Goal: Task Accomplishment & Management: Use online tool/utility

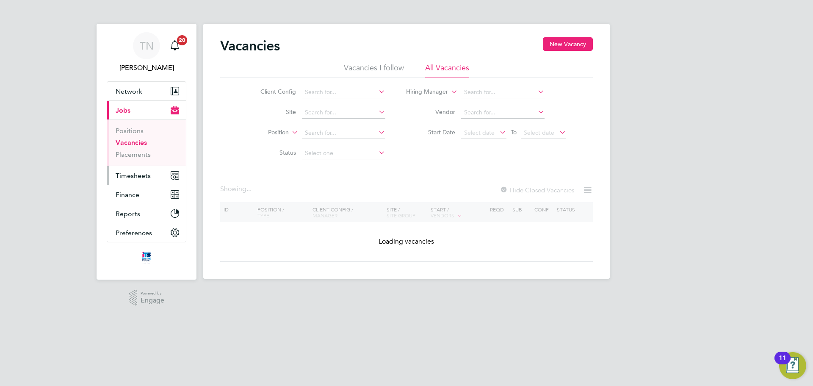
click at [144, 173] on span "Timesheets" at bounding box center [133, 175] width 35 height 8
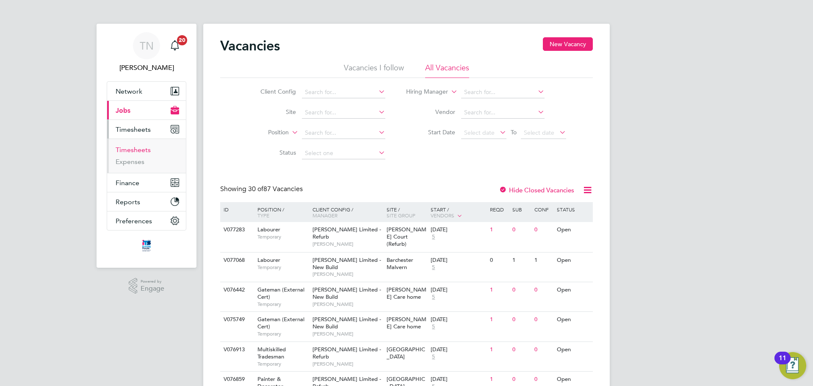
click at [141, 149] on link "Timesheets" at bounding box center [133, 150] width 35 height 8
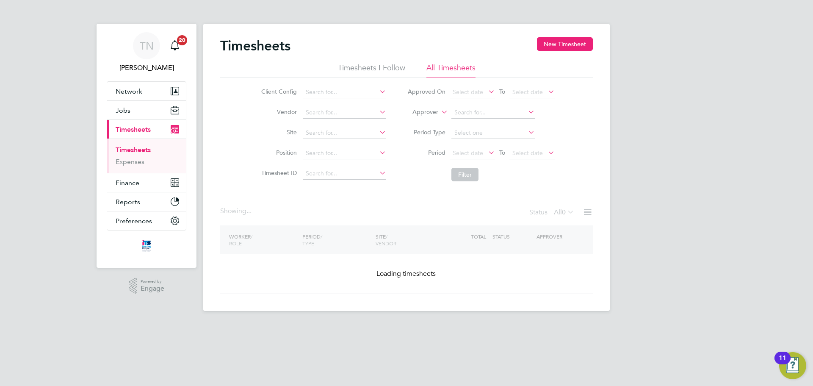
click at [561, 43] on button "New Timesheet" at bounding box center [565, 44] width 56 height 14
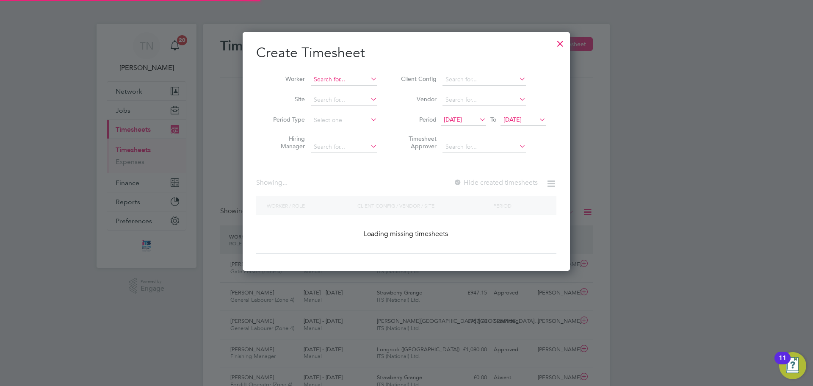
click at [333, 82] on input at bounding box center [344, 80] width 66 height 12
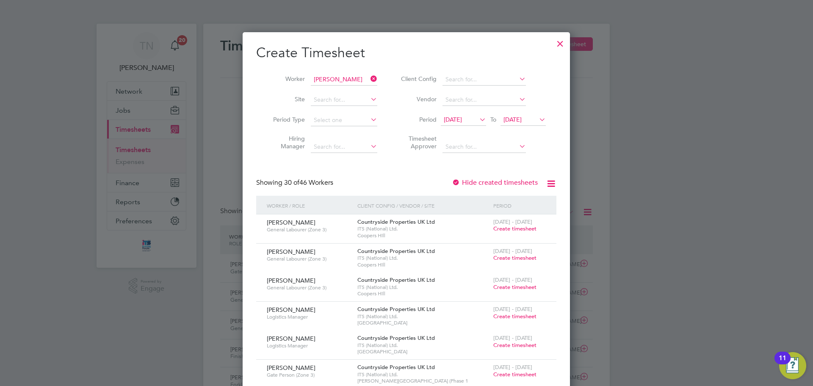
click at [336, 105] on li "Neil W ood" at bounding box center [353, 101] width 86 height 11
type input "[PERSON_NAME]"
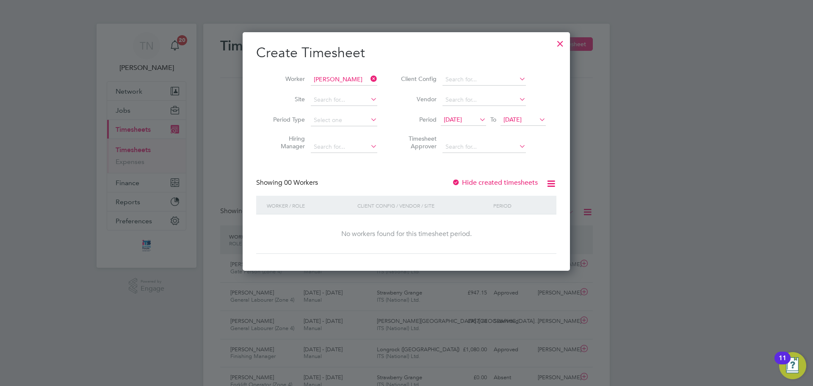
click at [513, 117] on span "[DATE]" at bounding box center [512, 120] width 18 height 8
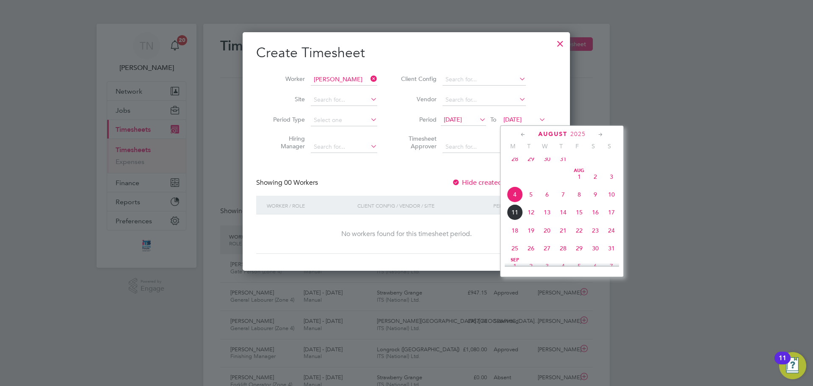
click at [519, 219] on span "11" at bounding box center [515, 212] width 16 height 16
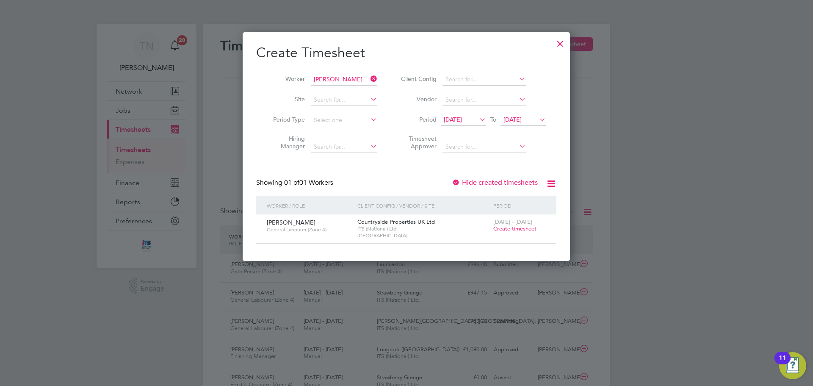
click at [479, 183] on label "Hide created timesheets" at bounding box center [495, 182] width 86 height 8
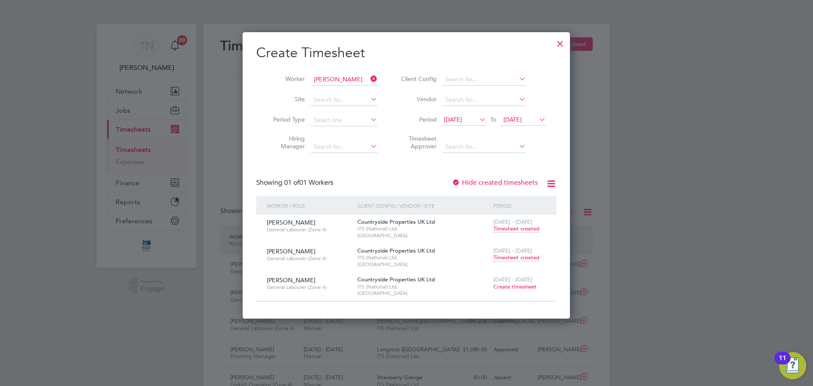
click at [517, 255] on span "Timesheet created" at bounding box center [516, 258] width 46 height 8
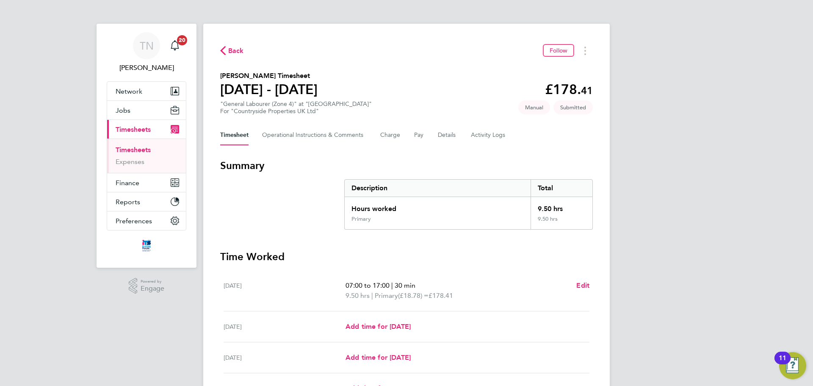
click at [231, 46] on span "Back" at bounding box center [236, 51] width 16 height 10
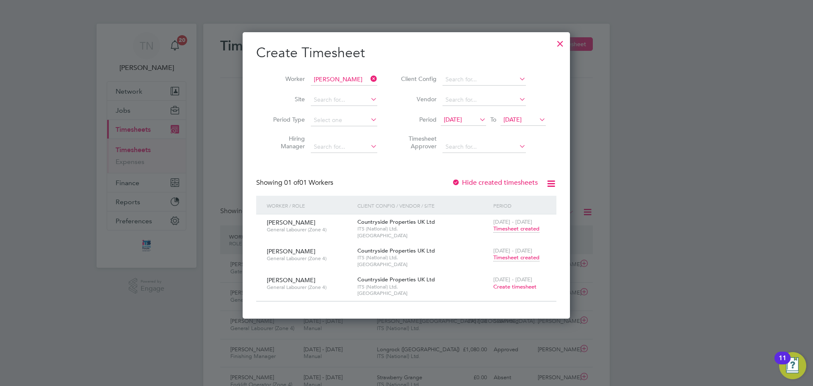
click at [510, 258] on span "Timesheet created" at bounding box center [516, 258] width 46 height 8
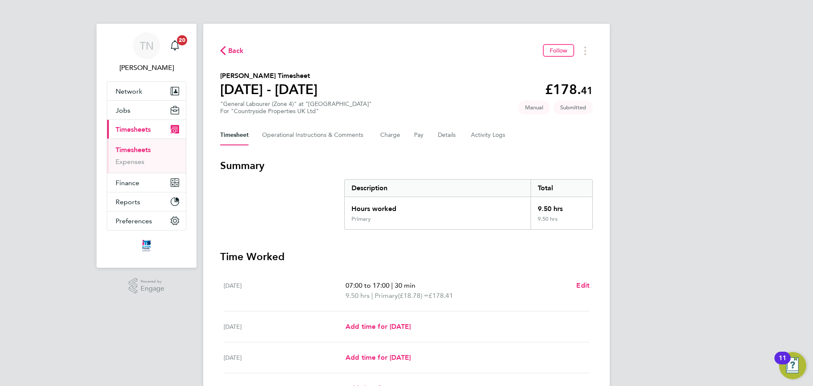
click at [236, 47] on span "Back" at bounding box center [236, 51] width 16 height 10
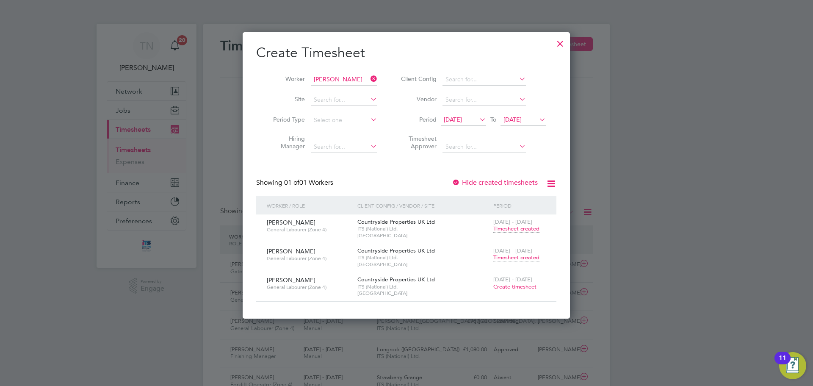
click at [369, 78] on icon at bounding box center [369, 79] width 0 height 12
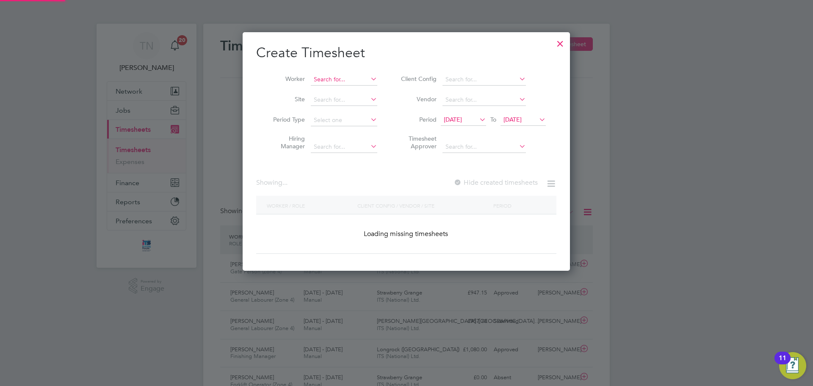
click at [337, 81] on input at bounding box center [344, 80] width 66 height 12
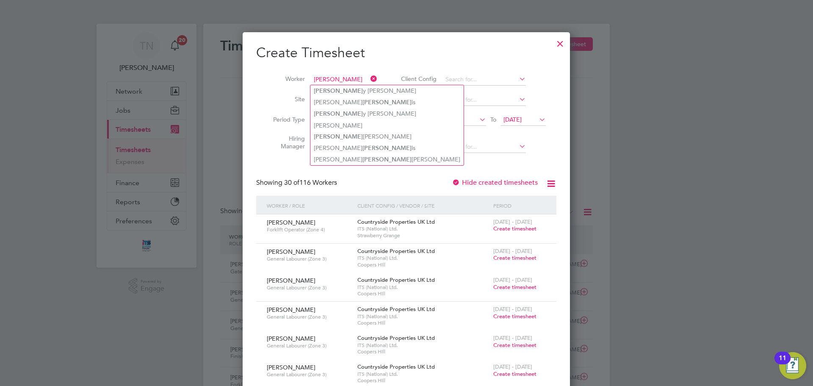
type input "harr"
click at [137, 174] on div at bounding box center [406, 193] width 813 height 386
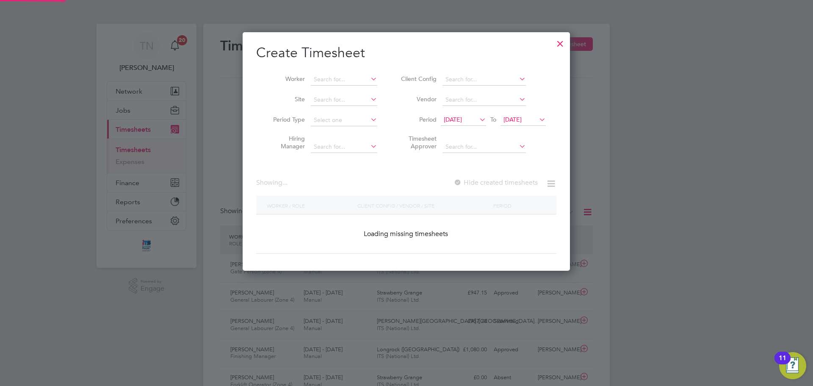
click at [564, 44] on div at bounding box center [559, 41] width 15 height 15
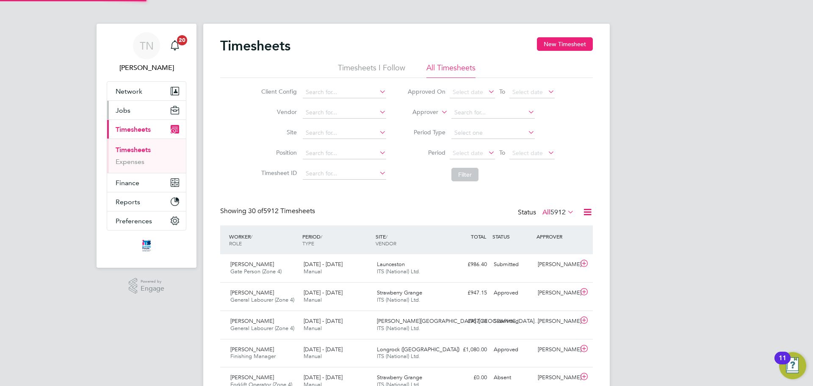
click at [134, 116] on button "Jobs" at bounding box center [146, 110] width 79 height 19
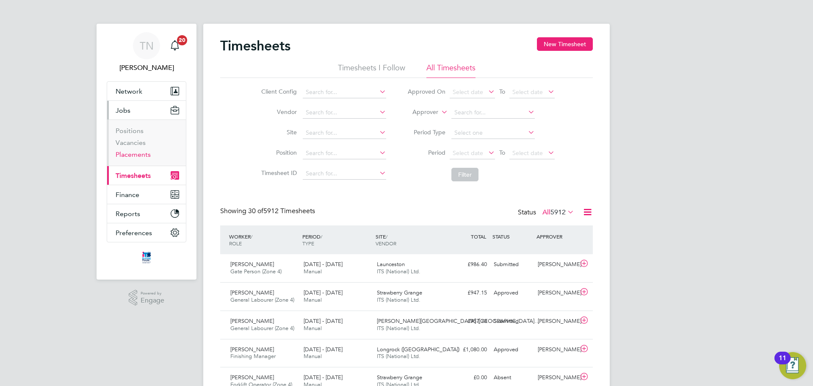
click at [139, 156] on link "Placements" at bounding box center [133, 154] width 35 height 8
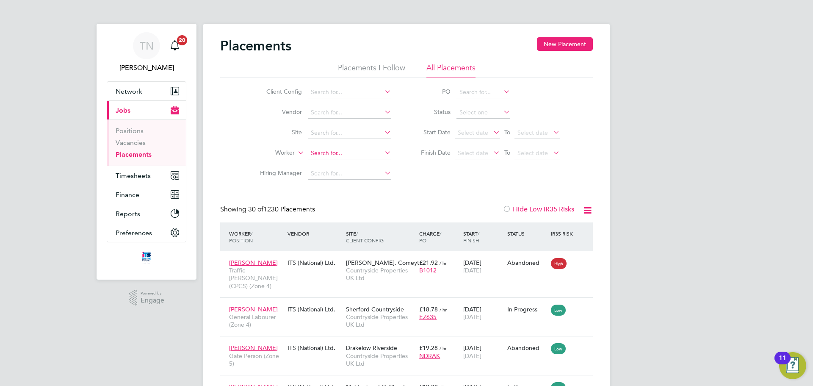
click at [325, 152] on input at bounding box center [349, 153] width 83 height 12
type input "harry"
click at [124, 141] on link "Vacancies" at bounding box center [131, 142] width 30 height 8
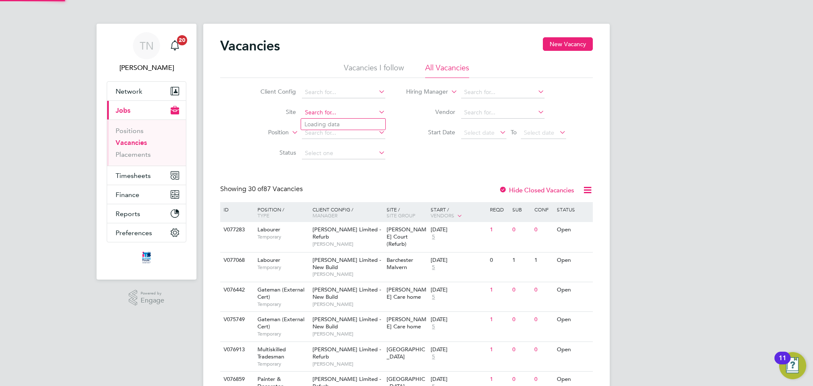
click at [320, 112] on input at bounding box center [343, 113] width 83 height 12
click at [336, 125] on li "W est Worcester" at bounding box center [343, 124] width 84 height 11
type input "[GEOGRAPHIC_DATA]"
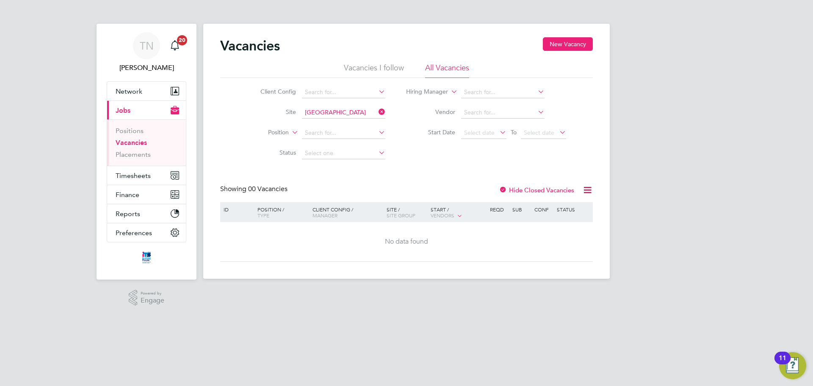
click at [510, 189] on label "Hide Closed Vacancies" at bounding box center [536, 190] width 75 height 8
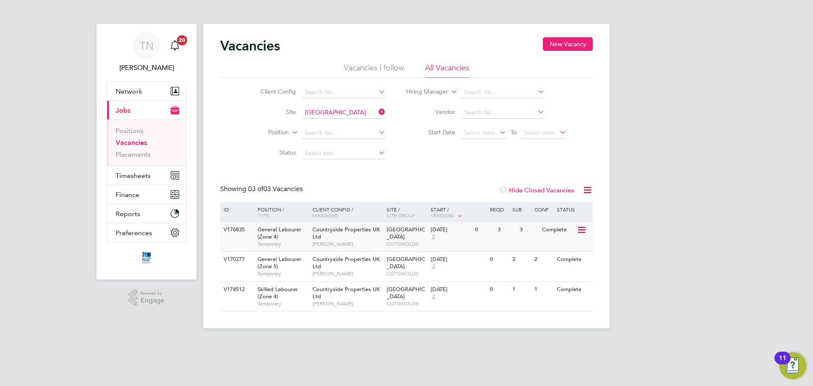
click at [374, 237] on div "Countryside Properties UK Ltd Nabeel Anwar" at bounding box center [347, 236] width 74 height 29
